Goal: Task Accomplishment & Management: Manage account settings

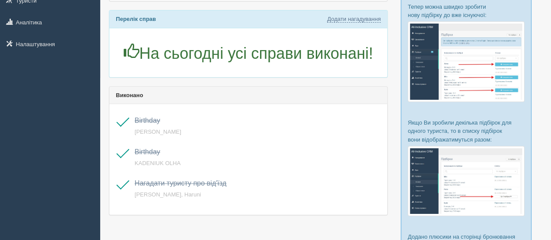
scroll to position [78, 0]
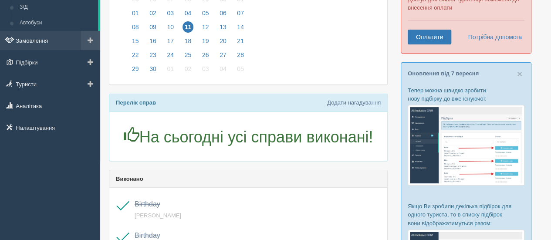
click at [33, 38] on link "Замовлення" at bounding box center [50, 40] width 100 height 19
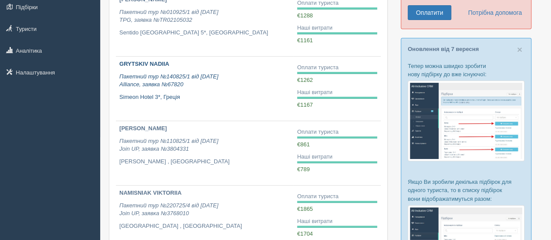
scroll to position [147, 0]
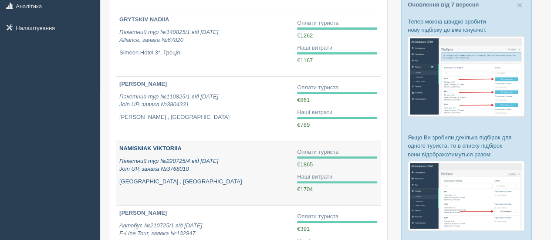
click at [161, 145] on b "NAMISNIAK VIKTORIIA" at bounding box center [150, 148] width 62 height 7
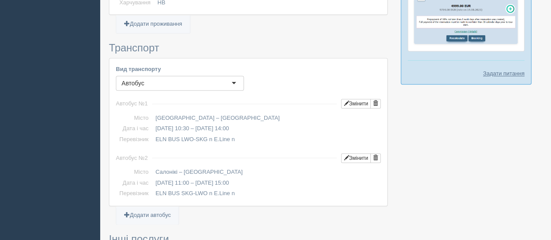
scroll to position [522, 0]
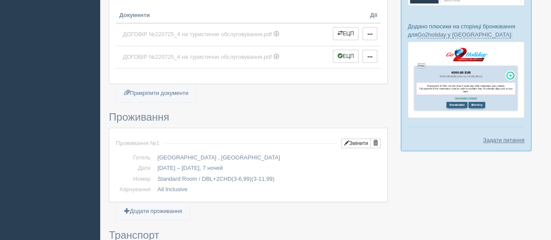
scroll to position [374, 0]
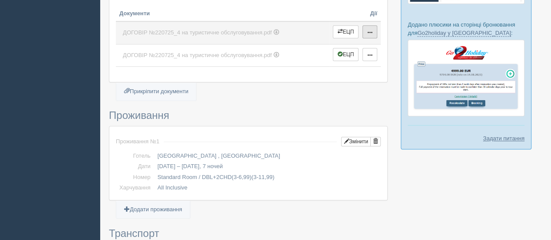
click at [371, 31] on span "button" at bounding box center [369, 32] width 5 height 5
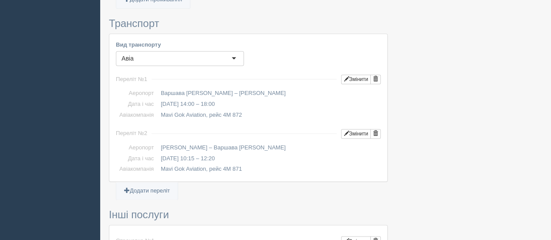
scroll to position [0, 0]
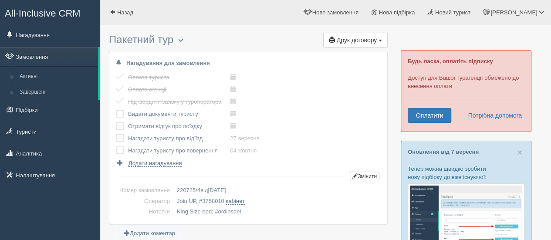
click at [61, 10] on span "All-Inclusive CRM" at bounding box center [43, 13] width 76 height 11
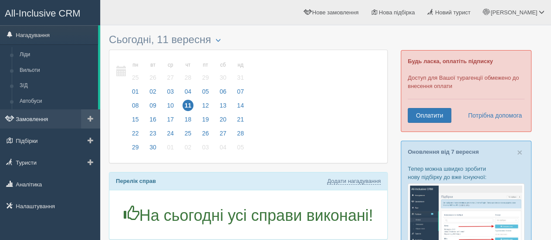
click at [33, 120] on link "Замовлення" at bounding box center [50, 118] width 100 height 19
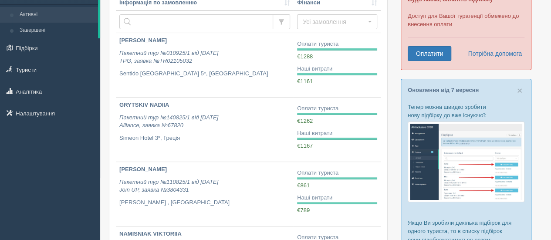
scroll to position [68, 0]
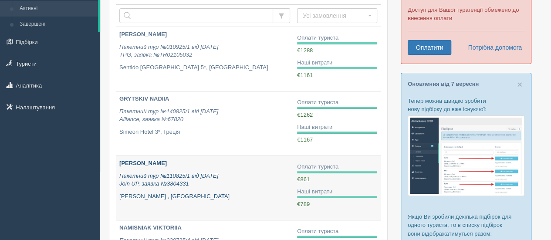
click at [146, 162] on b "[PERSON_NAME]" at bounding box center [142, 163] width 47 height 7
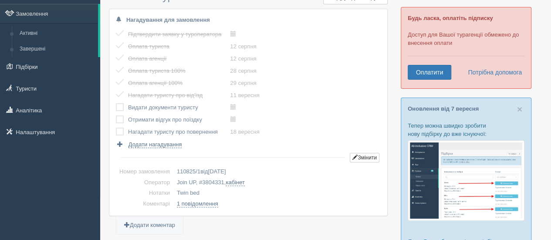
scroll to position [109, 0]
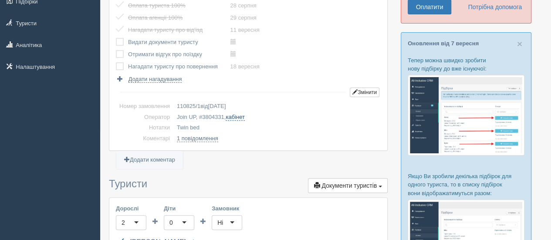
click at [238, 118] on link "кабінет" at bounding box center [235, 117] width 19 height 7
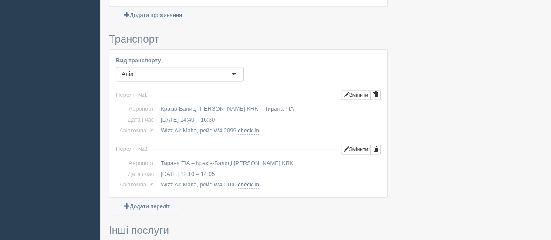
scroll to position [554, 0]
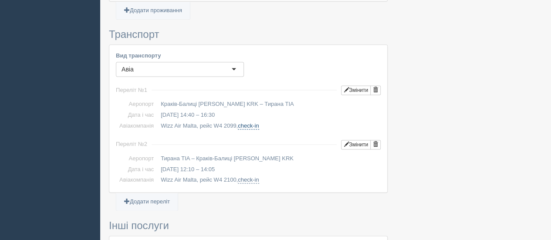
click at [247, 122] on link "check-in" at bounding box center [248, 125] width 21 height 7
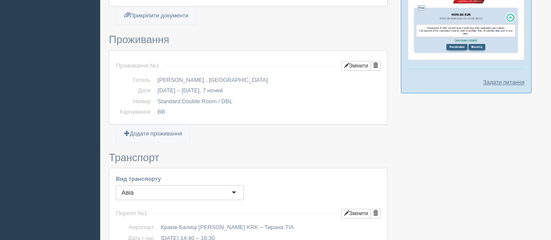
scroll to position [0, 0]
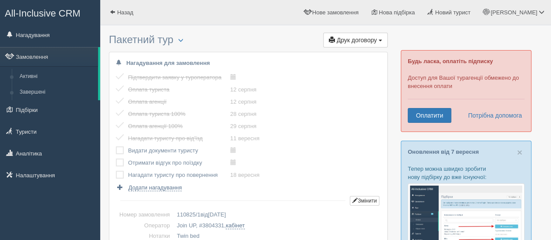
click at [116, 146] on label at bounding box center [116, 146] width 0 height 0
click at [0, 0] on input "checkbox" at bounding box center [0, 0] width 0 height 0
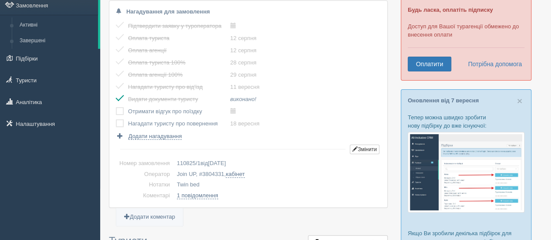
scroll to position [27, 0]
